Goal: Task Accomplishment & Management: Manage account settings

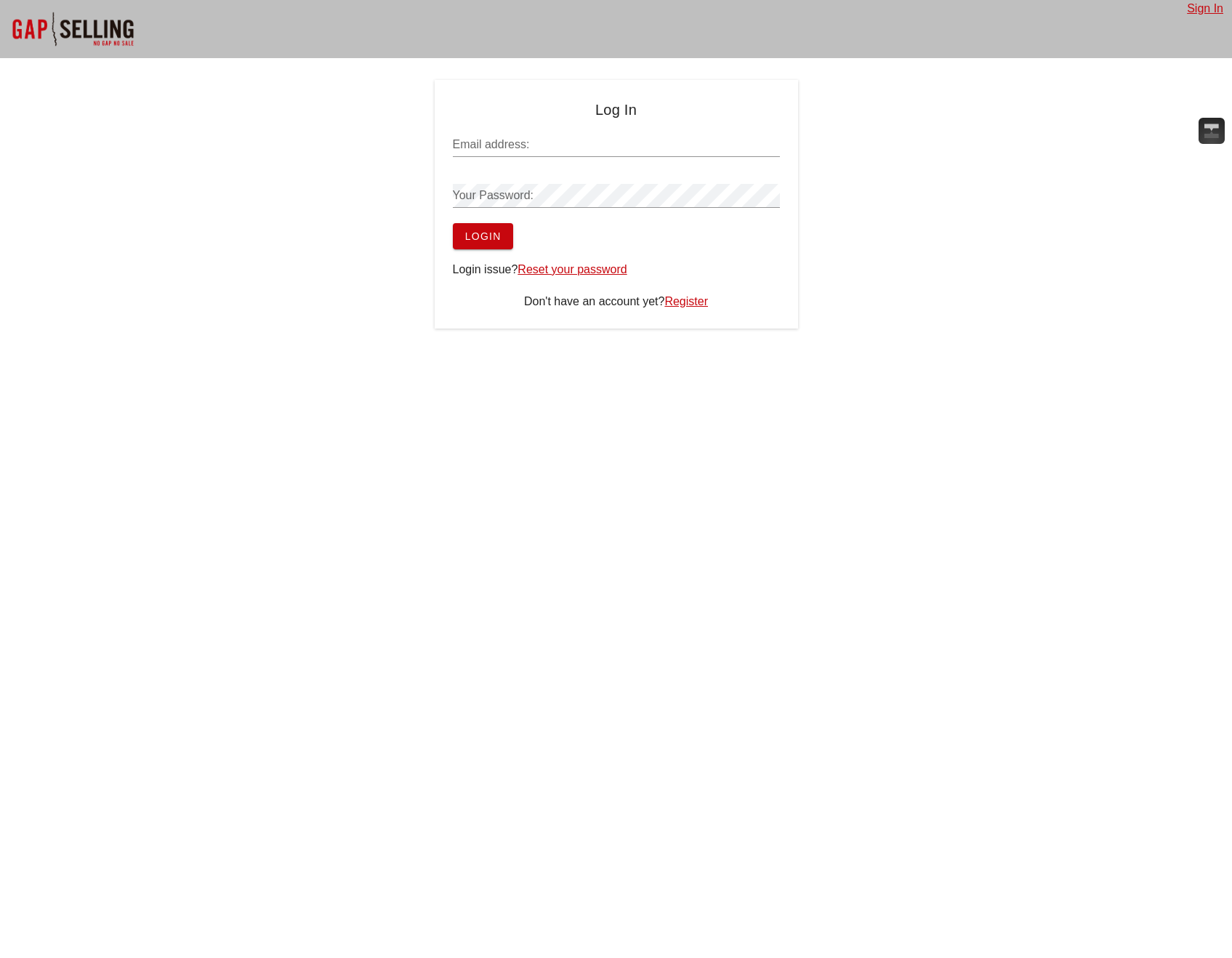
type input "tom.ward@deposco.com"
click at [24, 26] on div at bounding box center [72, 29] width 146 height 58
type input "[PERSON_NAME][EMAIL_ADDRESS][PERSON_NAME][DOMAIN_NAME]"
click at [82, 30] on div at bounding box center [72, 29] width 146 height 58
